Goal: Transaction & Acquisition: Subscribe to service/newsletter

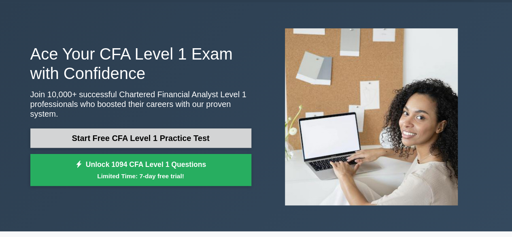
scroll to position [40, 0]
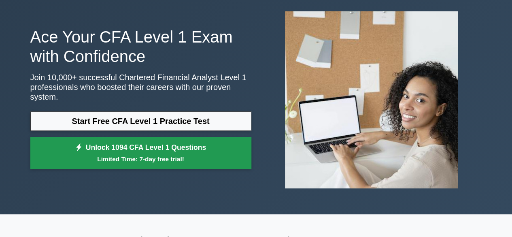
click at [188, 156] on small "Limited Time: 7-day free trial!" at bounding box center [140, 158] width 201 height 9
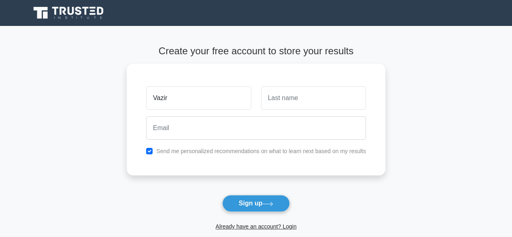
type input "Vazir"
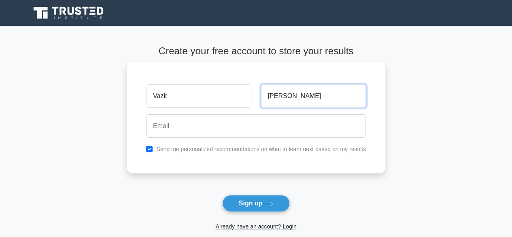
type input "[PERSON_NAME]"
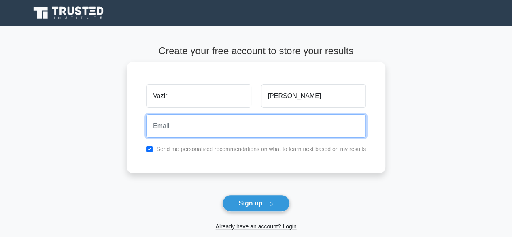
click at [198, 113] on div at bounding box center [255, 126] width 229 height 30
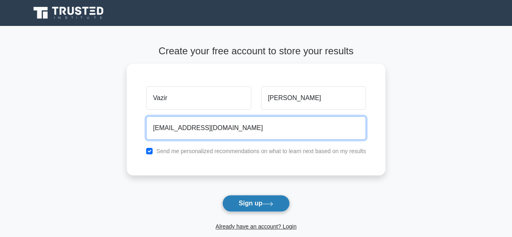
type input "[EMAIL_ADDRESS][DOMAIN_NAME]"
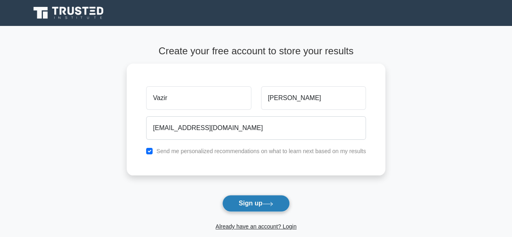
click at [266, 200] on button "Sign up" at bounding box center [256, 203] width 68 height 17
